Goal: Obtain resource: Obtain resource

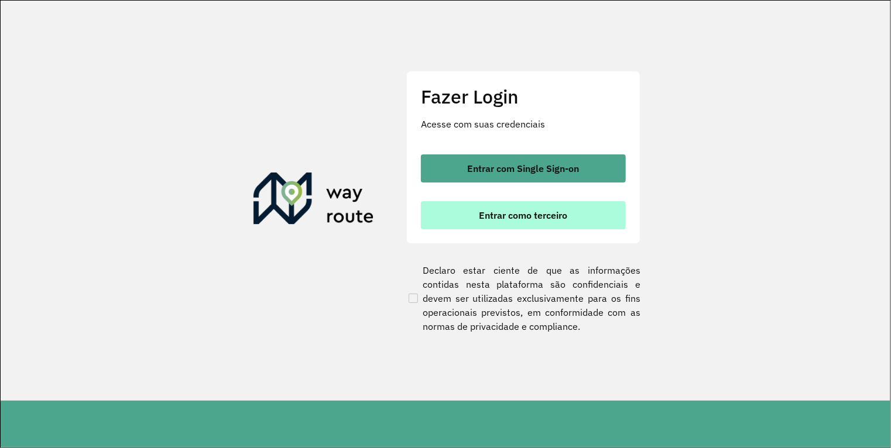
click at [547, 208] on button "Entrar como terceiro" at bounding box center [523, 215] width 205 height 28
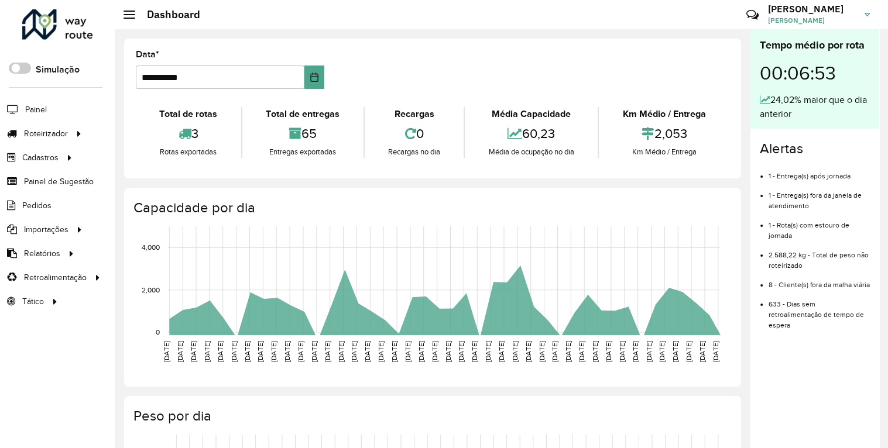
click at [52, 254] on span "Relatórios" at bounding box center [42, 254] width 36 height 12
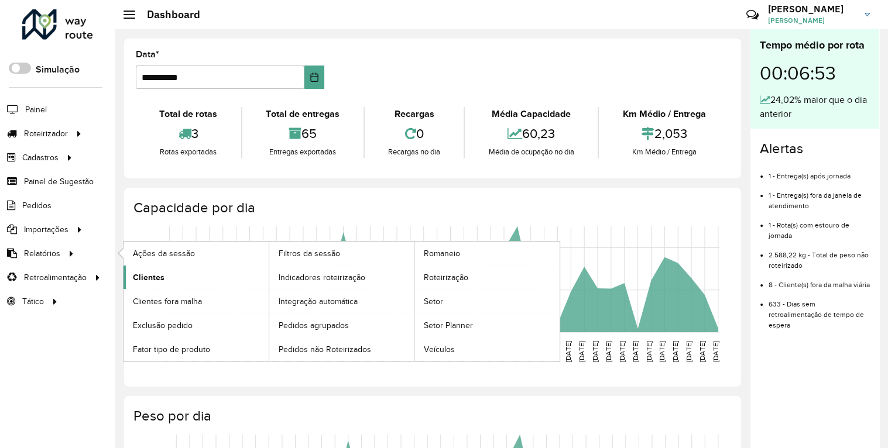
click at [149, 276] on span "Clientes" at bounding box center [149, 278] width 32 height 12
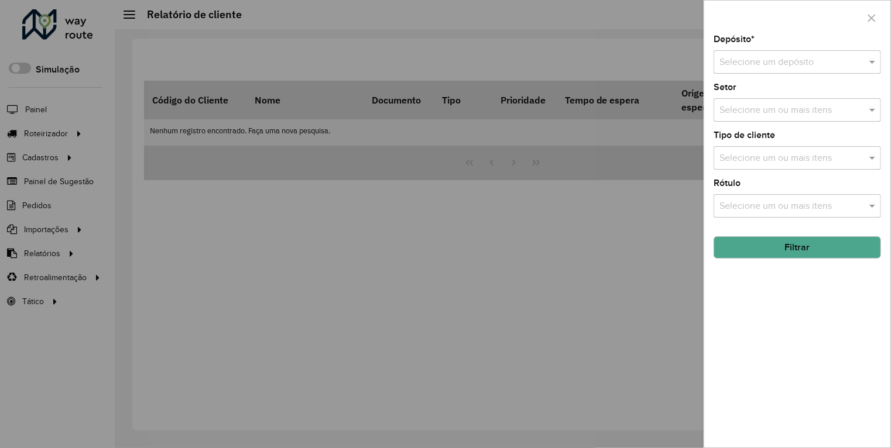
click at [780, 67] on input "text" at bounding box center [785, 63] width 132 height 14
click at [767, 105] on div "CDBAR" at bounding box center [797, 96] width 166 height 20
click at [779, 247] on button "Filtrar" at bounding box center [797, 247] width 167 height 22
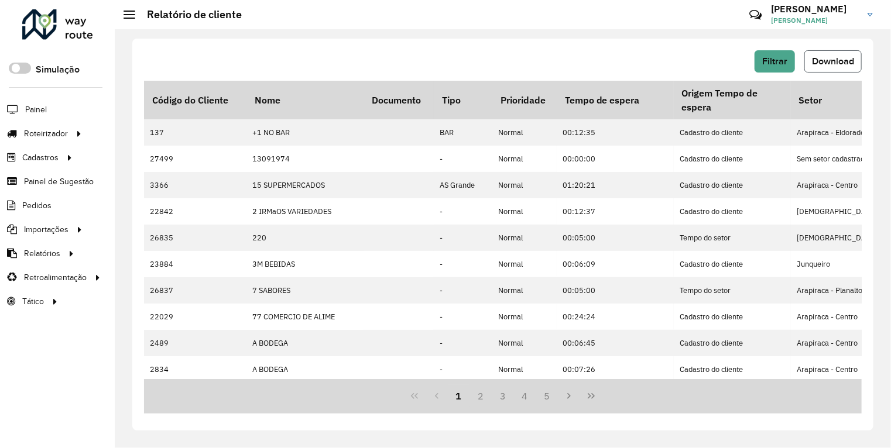
click at [858, 60] on button "Download" at bounding box center [832, 61] width 57 height 22
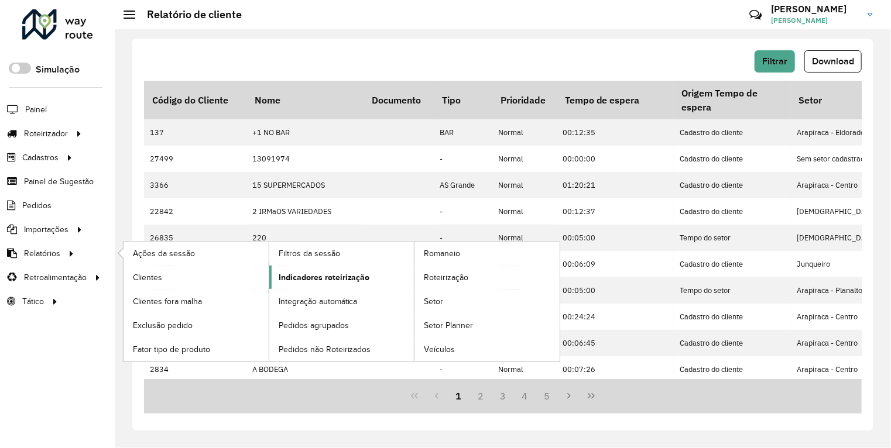
click at [281, 279] on span "Indicadores roteirização" at bounding box center [324, 278] width 91 height 12
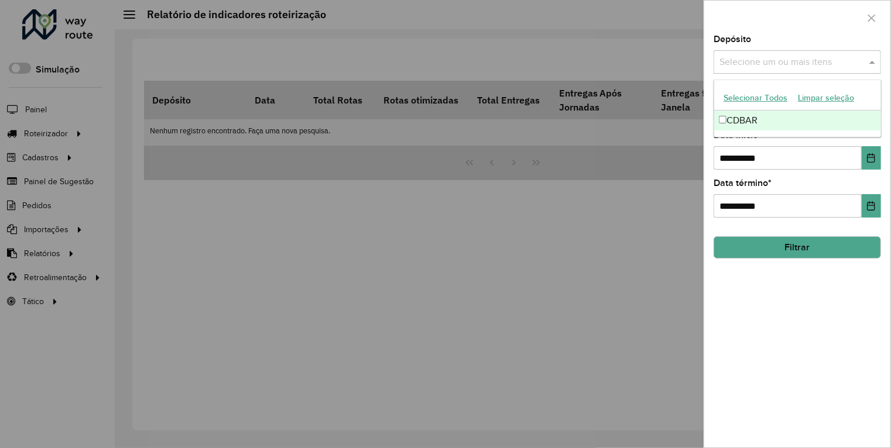
drag, startPoint x: 767, startPoint y: 66, endPoint x: 765, endPoint y: 81, distance: 15.3
click at [766, 66] on input "text" at bounding box center [791, 63] width 150 height 14
click at [757, 111] on div "CDBAR" at bounding box center [797, 121] width 166 height 20
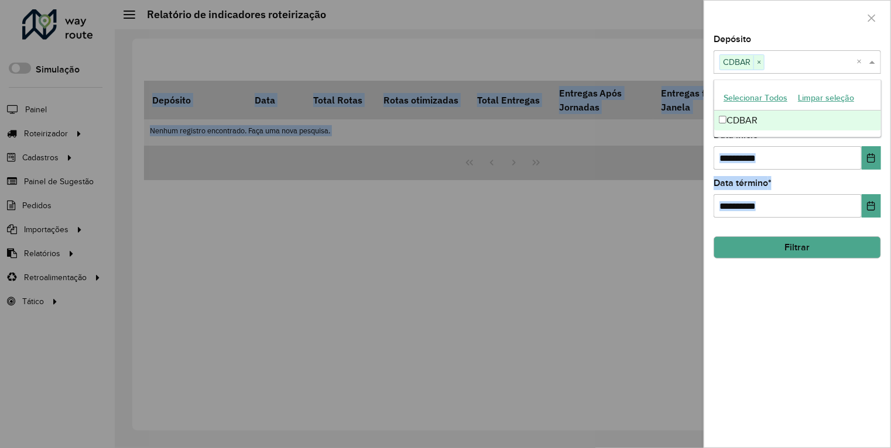
drag, startPoint x: 782, startPoint y: 144, endPoint x: 487, endPoint y: 219, distance: 304.4
click at [472, 213] on body "Aguarde... Pop-up bloqueado! Seu navegador bloqueou automáticamente a abertura …" at bounding box center [445, 224] width 891 height 448
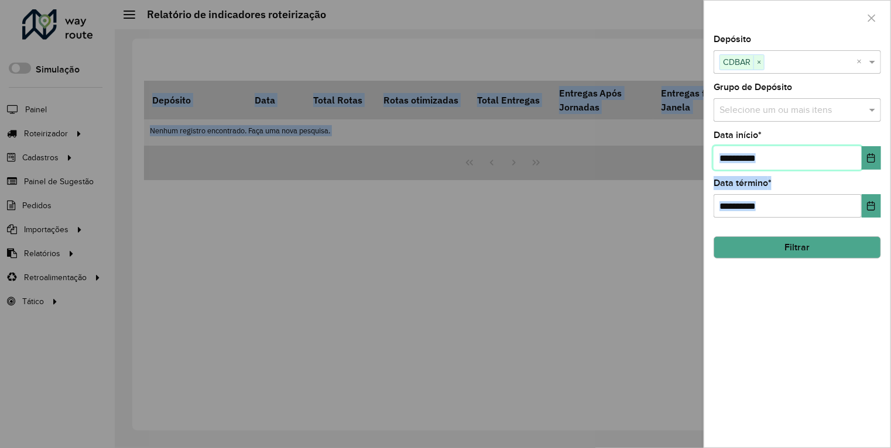
click at [806, 157] on input "**********" at bounding box center [788, 157] width 148 height 23
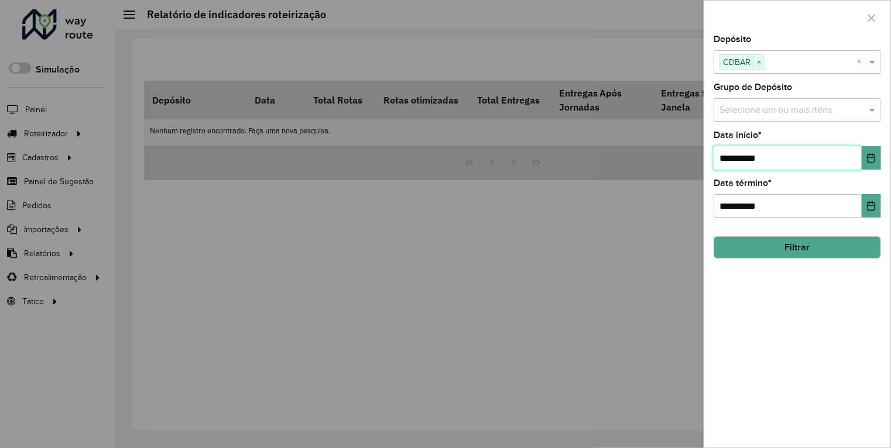
drag, startPoint x: 806, startPoint y: 157, endPoint x: 561, endPoint y: 179, distance: 246.2
click at [561, 179] on body "Aguarde... Pop-up bloqueado! Seu navegador bloqueou automáticamente a abertura …" at bounding box center [445, 224] width 891 height 448
type input "**********"
click at [784, 239] on button "Filtrar" at bounding box center [797, 247] width 167 height 22
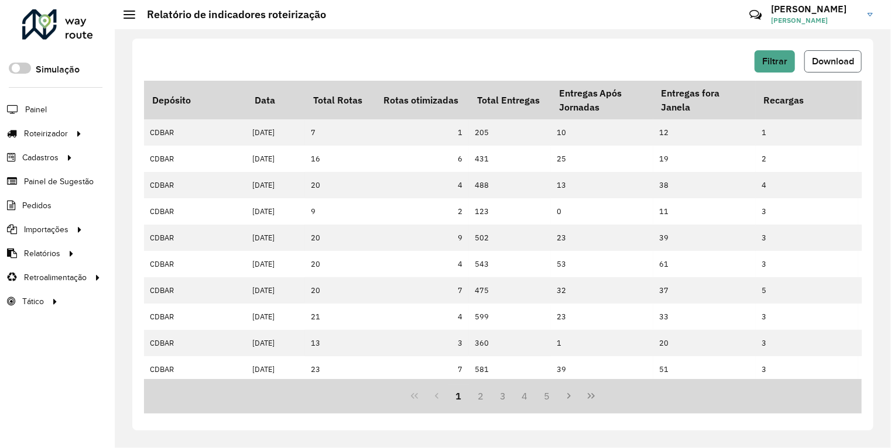
click at [817, 70] on button "Download" at bounding box center [832, 61] width 57 height 22
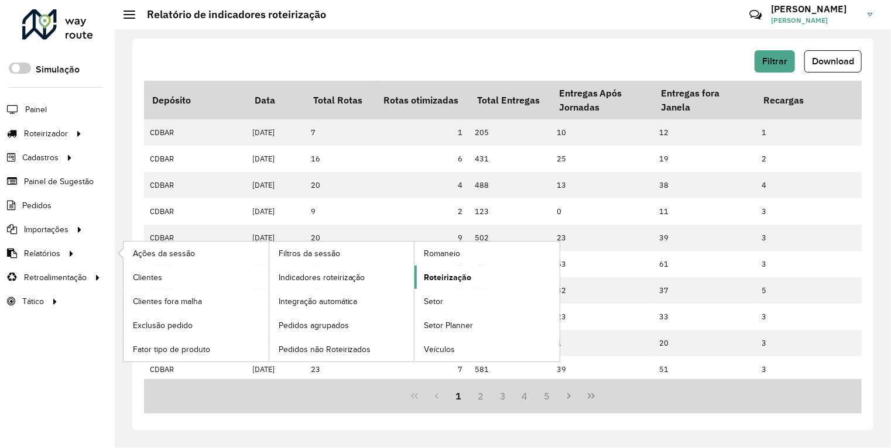
click at [478, 277] on link "Roteirização" at bounding box center [486, 277] width 145 height 23
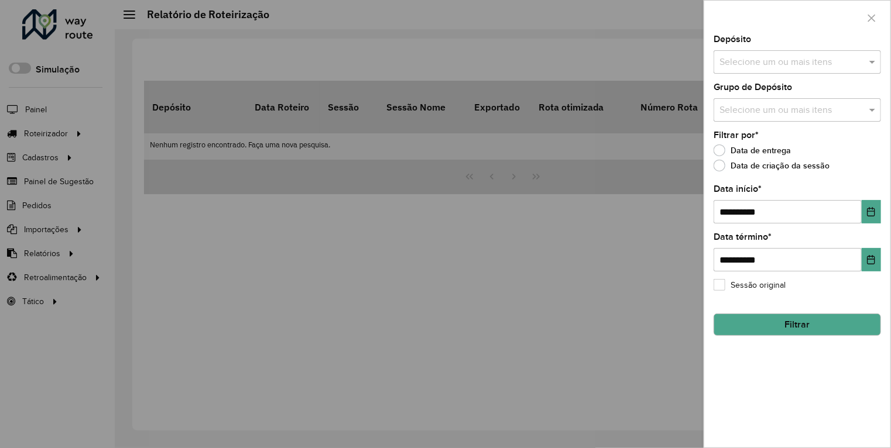
click at [791, 67] on input "text" at bounding box center [791, 63] width 150 height 14
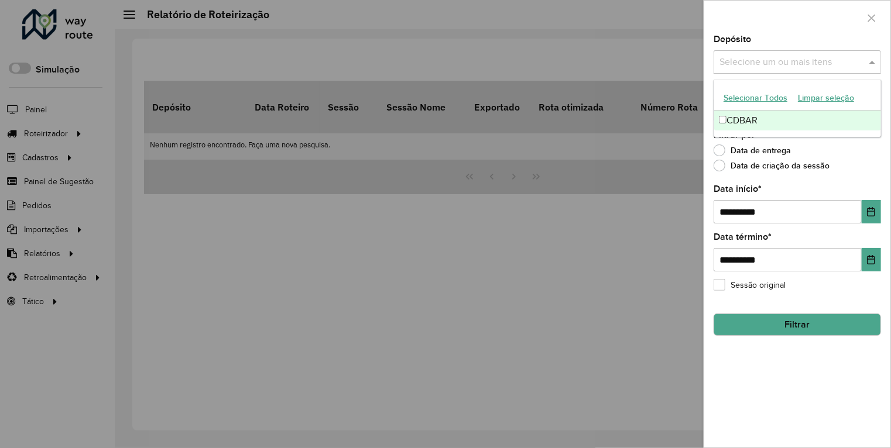
click at [821, 114] on div "CDBAR" at bounding box center [797, 121] width 166 height 20
drag, startPoint x: 827, startPoint y: 215, endPoint x: 557, endPoint y: 224, distance: 270.0
click at [557, 224] on body "Aguarde... Pop-up bloqueado! Seu navegador bloqueou automáticamente a abertura …" at bounding box center [445, 224] width 891 height 448
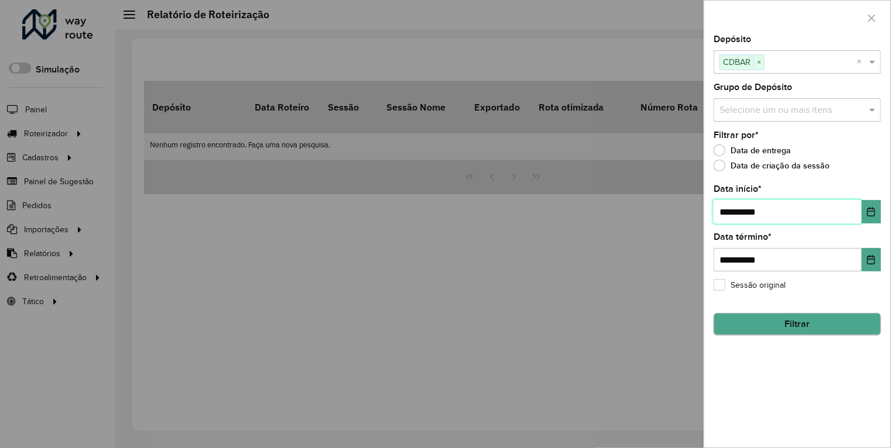
type input "**********"
click at [748, 324] on button "Filtrar" at bounding box center [797, 325] width 167 height 22
click at [770, 64] on input "text" at bounding box center [791, 63] width 150 height 14
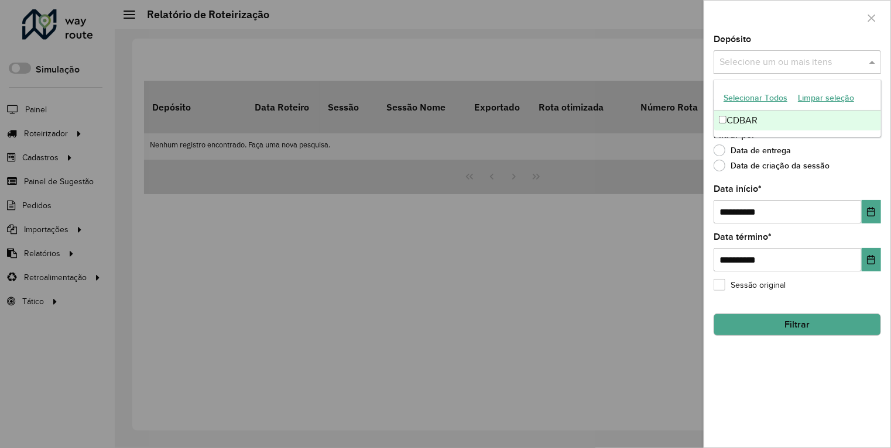
click at [772, 125] on div "CDBAR" at bounding box center [797, 121] width 166 height 20
drag, startPoint x: 806, startPoint y: 211, endPoint x: 378, endPoint y: 229, distance: 428.9
click at [378, 229] on body "Aguarde... Pop-up bloqueado! Seu navegador bloqueou automáticamente a abertura …" at bounding box center [445, 224] width 891 height 448
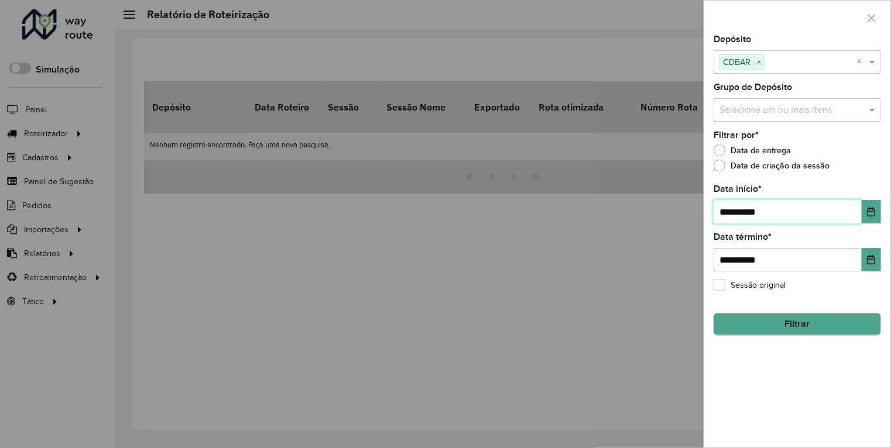
type input "**********"
click at [824, 325] on button "Filtrar" at bounding box center [797, 325] width 167 height 22
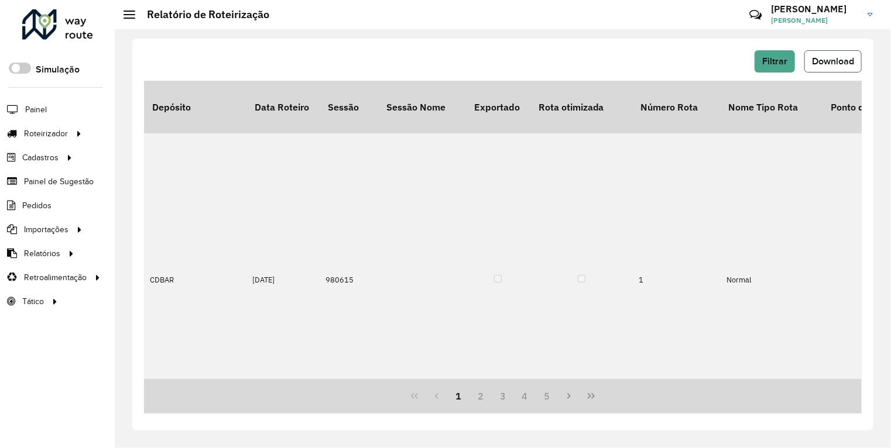
click at [845, 64] on span "Download" at bounding box center [833, 61] width 42 height 10
click at [47, 203] on span "Pedidos" at bounding box center [37, 206] width 30 height 12
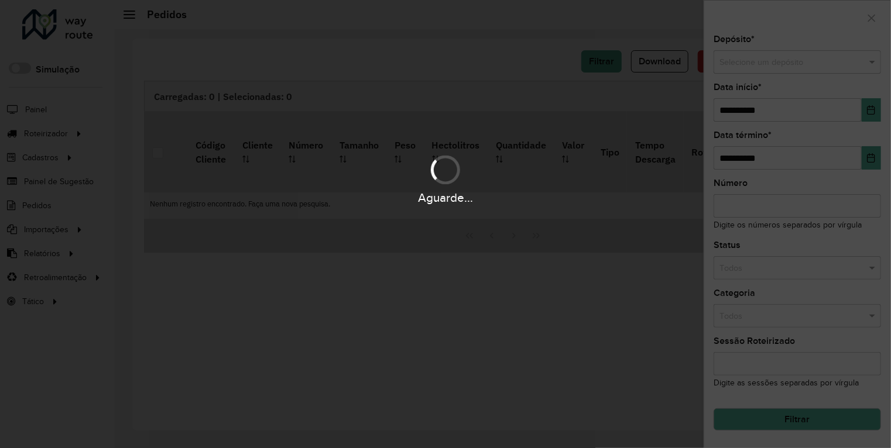
click at [781, 64] on div "Aguarde..." at bounding box center [445, 224] width 891 height 448
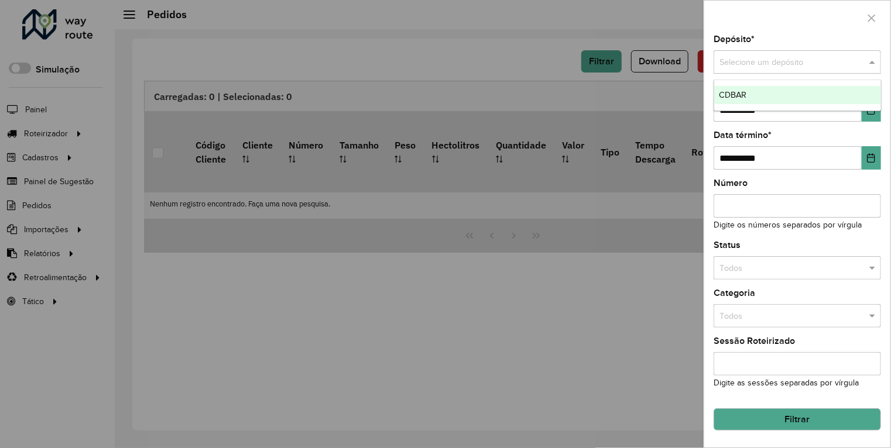
click at [797, 68] on input "text" at bounding box center [785, 62] width 132 height 13
click at [790, 100] on div "CDBAR" at bounding box center [797, 95] width 166 height 19
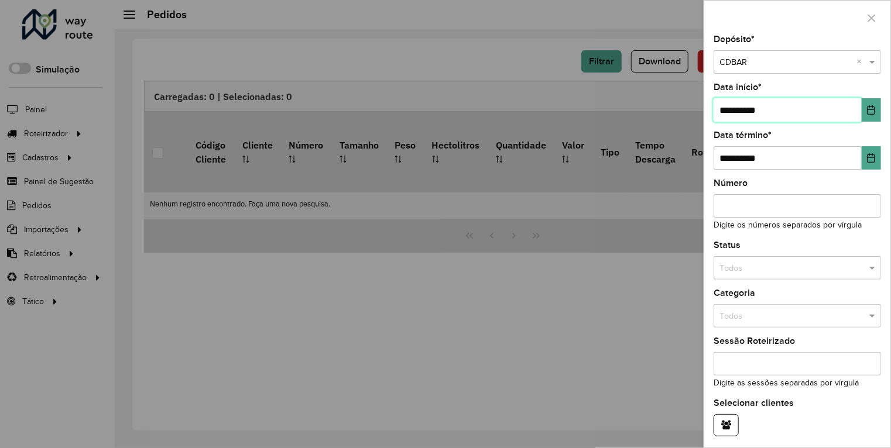
drag, startPoint x: 805, startPoint y: 112, endPoint x: 574, endPoint y: 172, distance: 239.2
click at [563, 180] on body "Aguarde... Pop-up bloqueado! Seu navegador bloqueou automáticamente a abertura …" at bounding box center [445, 224] width 891 height 448
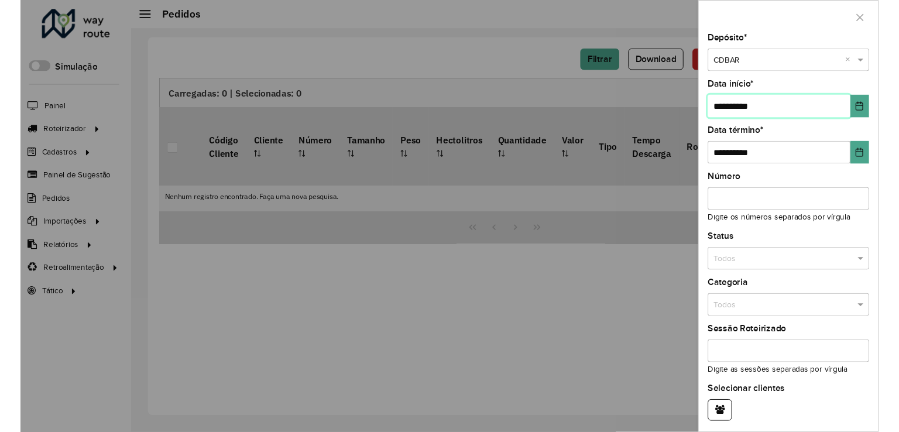
scroll to position [40, 0]
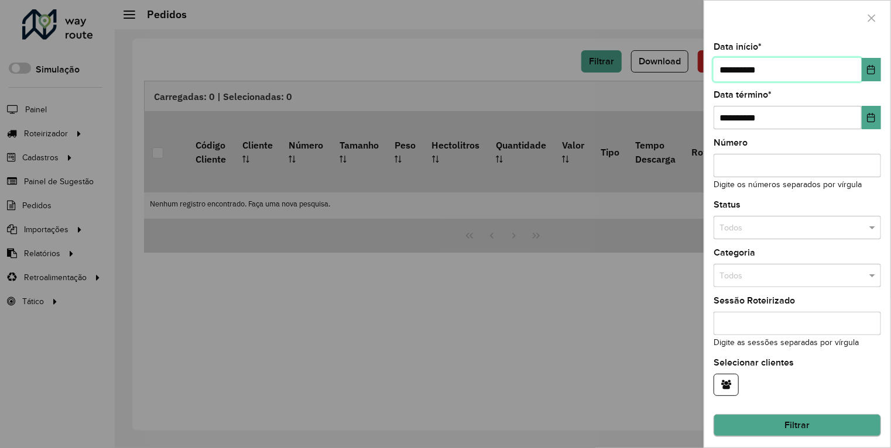
type input "**********"
click at [814, 419] on button "Filtrar" at bounding box center [797, 426] width 167 height 22
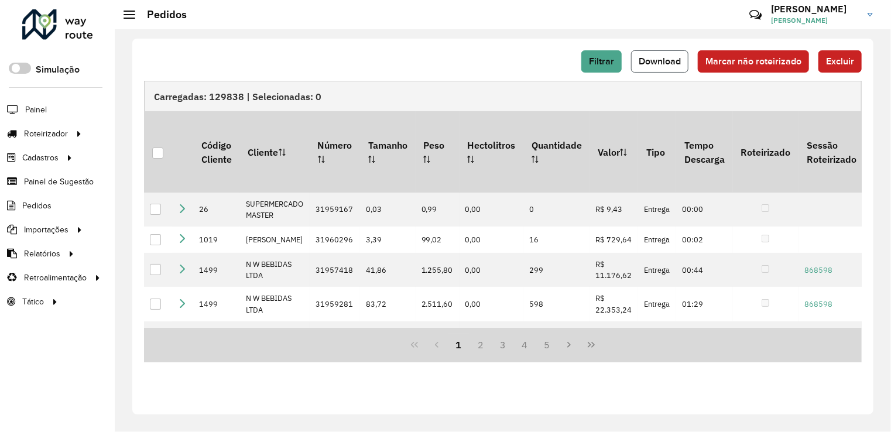
click at [681, 60] on span "Download" at bounding box center [660, 61] width 42 height 10
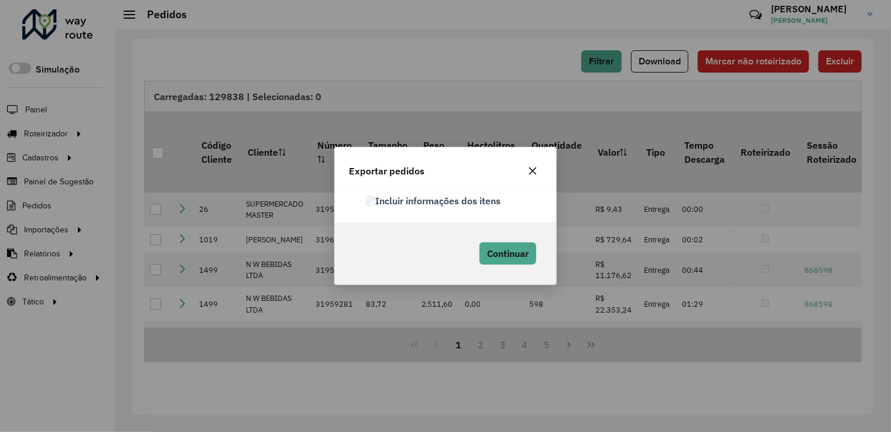
click at [376, 197] on label "Incluir informações dos itens" at bounding box center [433, 201] width 135 height 14
click at [518, 258] on span "Continuar" at bounding box center [508, 254] width 42 height 12
